Goal: Task Accomplishment & Management: Use online tool/utility

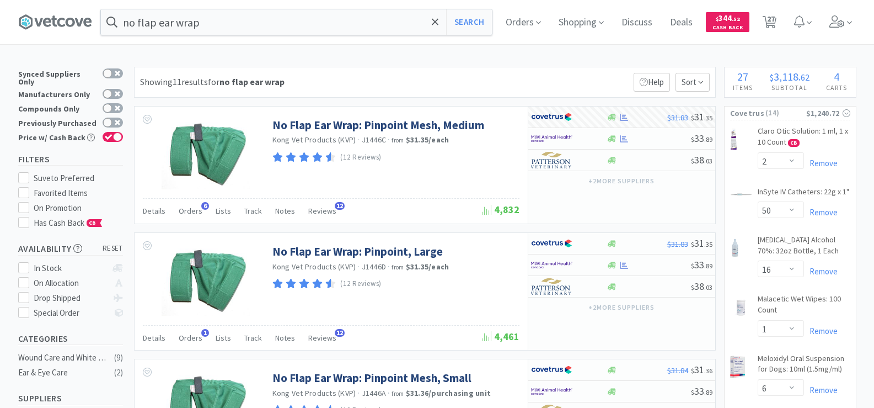
select select "2"
select select "50"
select select "16"
select select "1"
select select "6"
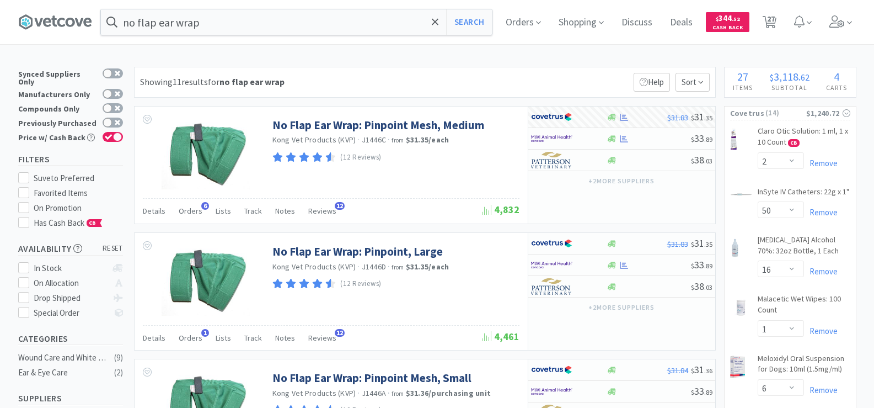
select select "2"
select select "1"
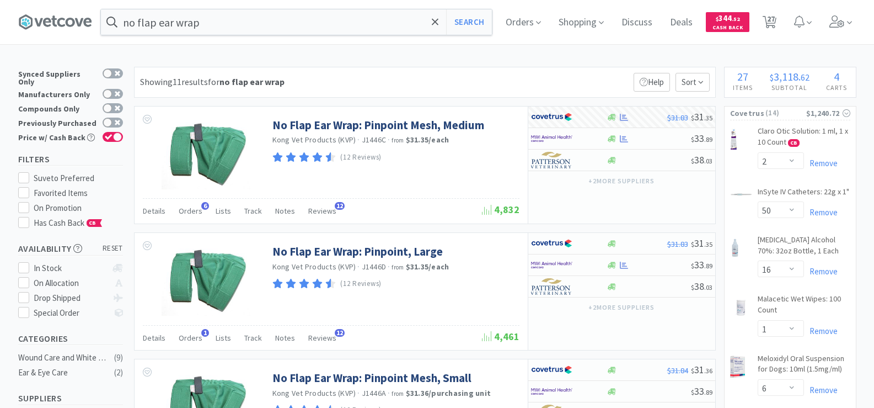
select select "1"
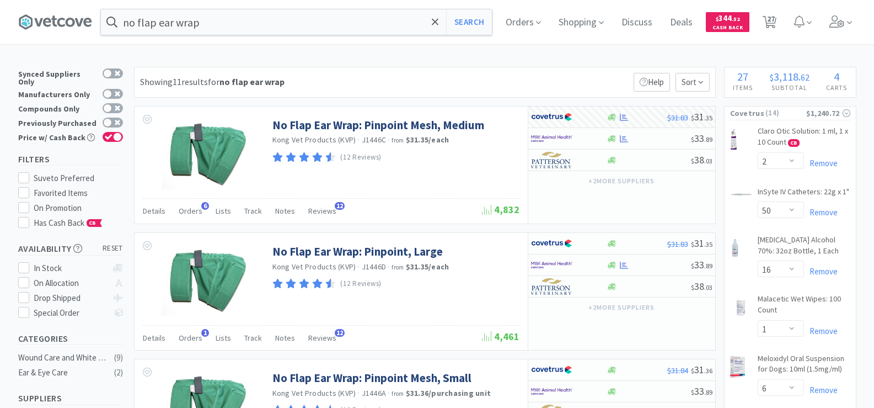
select select "10"
select select "1"
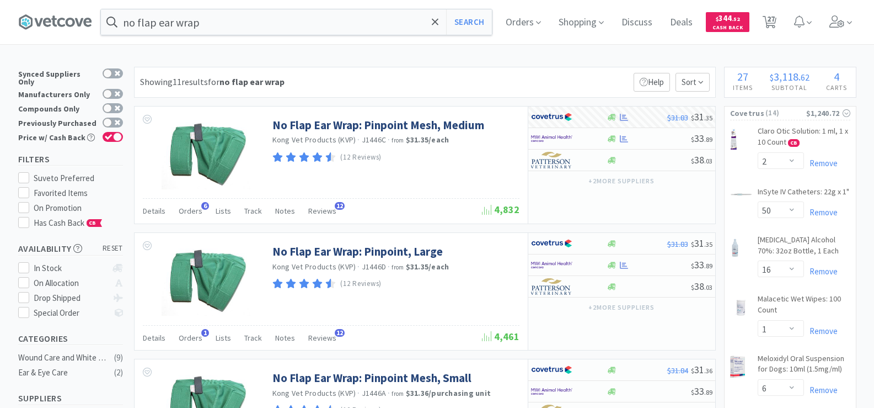
select select "200"
select select "6"
select select "10"
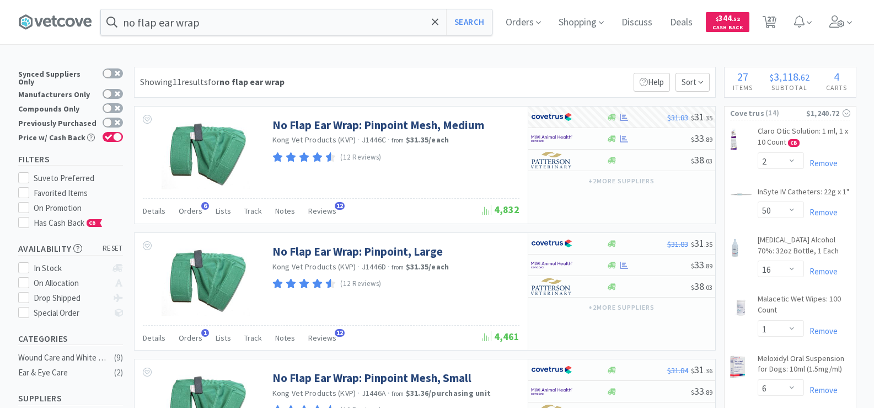
select select "1"
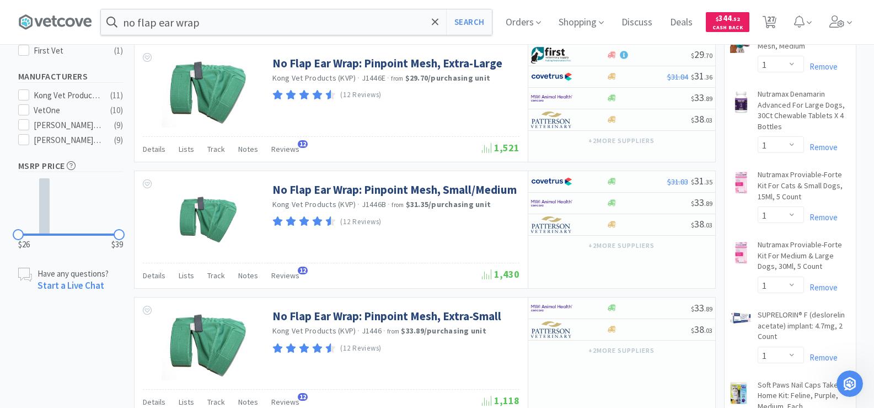
scroll to position [334, 0]
